Goal: Navigation & Orientation: Find specific page/section

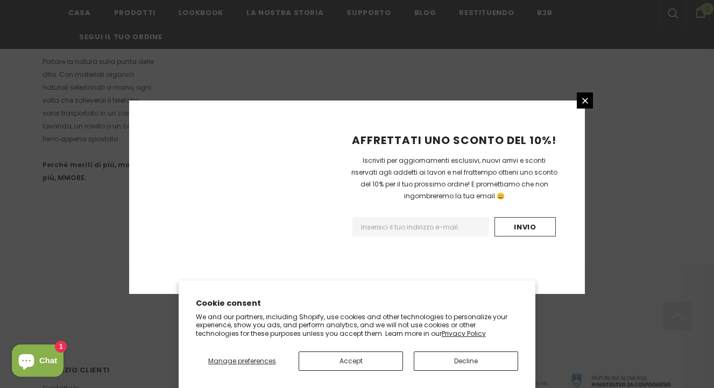
scroll to position [736, 0]
